Goal: Information Seeking & Learning: Learn about a topic

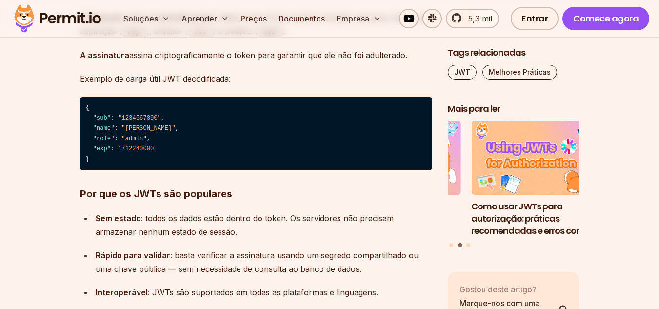
scroll to position [3948, 0]
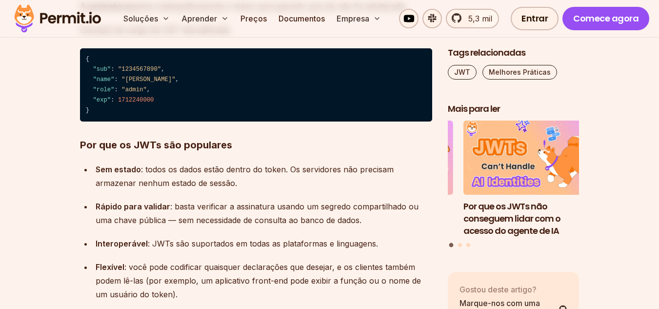
drag, startPoint x: 306, startPoint y: 192, endPoint x: 361, endPoint y: 210, distance: 58.6
click at [361, 210] on font ": basta verificar a assinatura usando um segredo compartilhado ou uma chave púb…" at bounding box center [257, 212] width 323 height 23
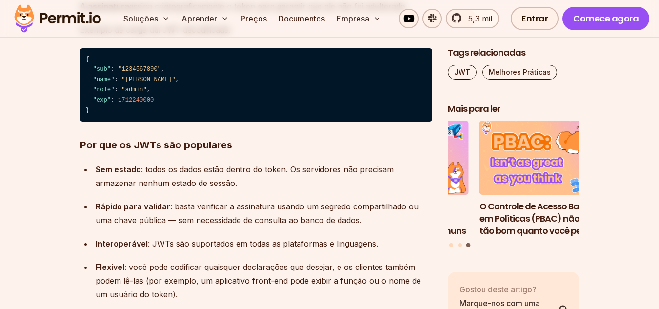
click at [135, 238] on font "Interoperável" at bounding box center [122, 243] width 52 height 10
copy div "Interoperável"
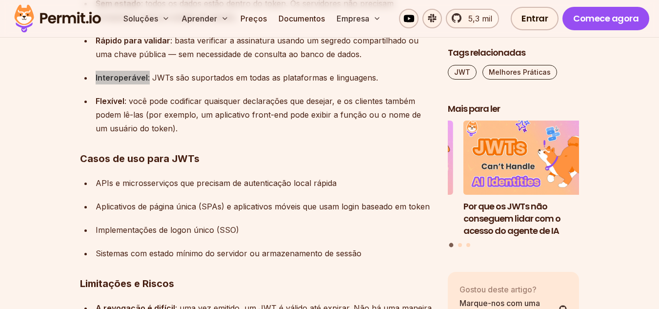
scroll to position [4192, 0]
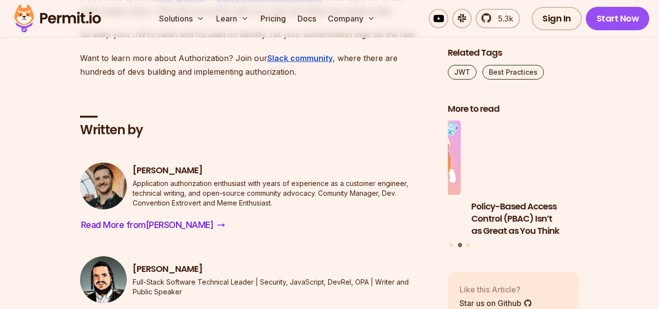
scroll to position [4097, 0]
